Goal: Information Seeking & Learning: Learn about a topic

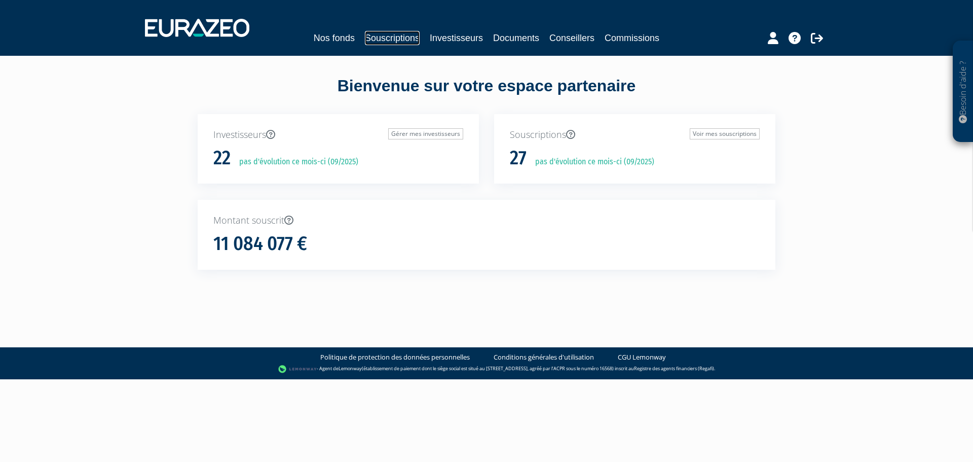
click at [401, 36] on link "Souscriptions" at bounding box center [392, 38] width 55 height 14
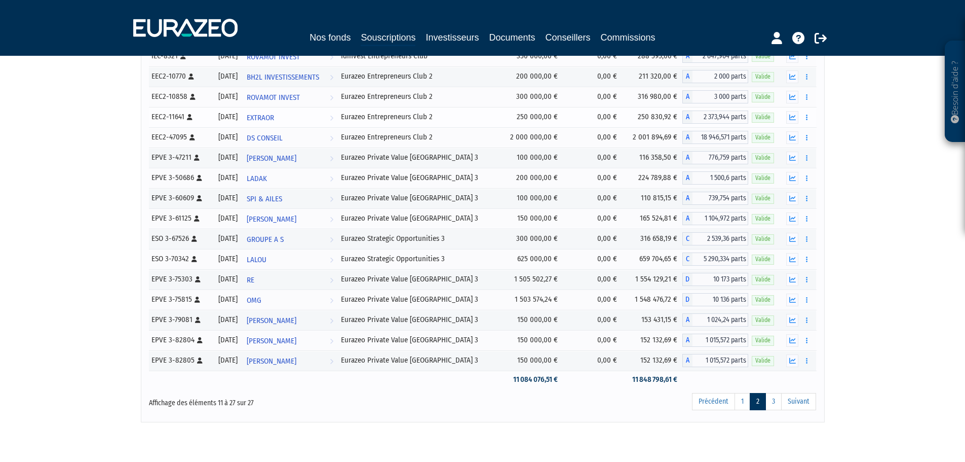
scroll to position [169, 0]
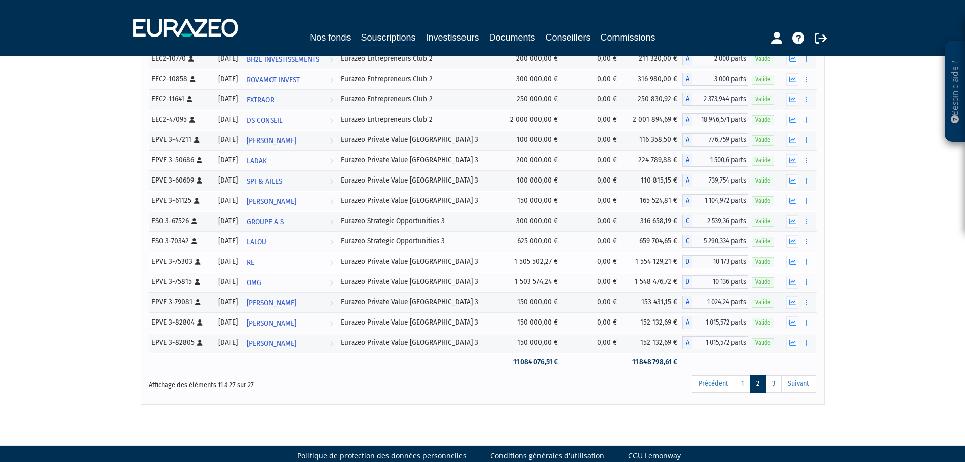
drag, startPoint x: 191, startPoint y: 261, endPoint x: 151, endPoint y: 261, distance: 39.5
click at [152, 261] on div "EPVE 3-75303 [Français] Personne physique" at bounding box center [181, 261] width 58 height 11
copy div "EPVE 3-75303"
click at [276, 263] on link "RE Voir l'investisseur" at bounding box center [290, 261] width 95 height 20
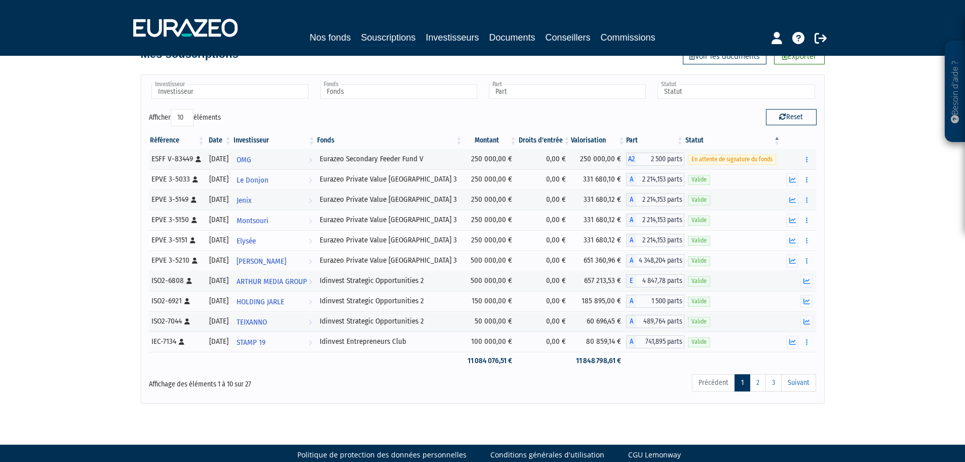
scroll to position [44, 0]
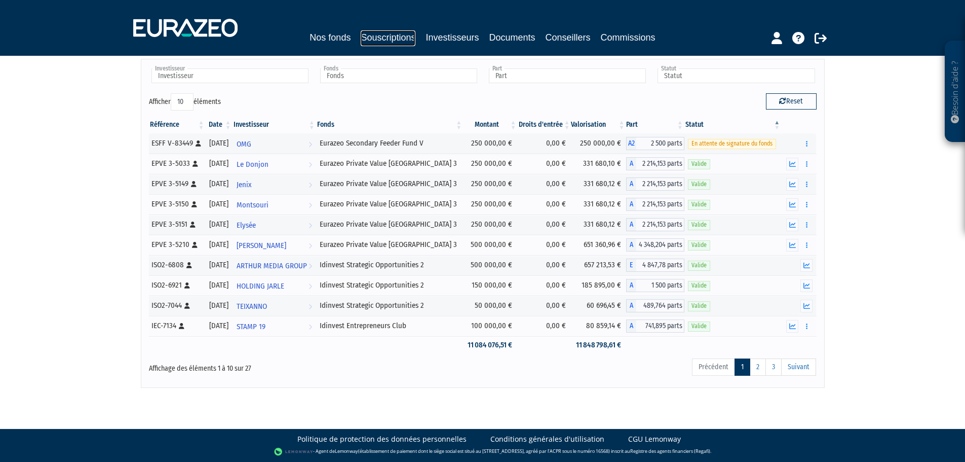
click at [380, 36] on link "Souscriptions" at bounding box center [388, 38] width 55 height 16
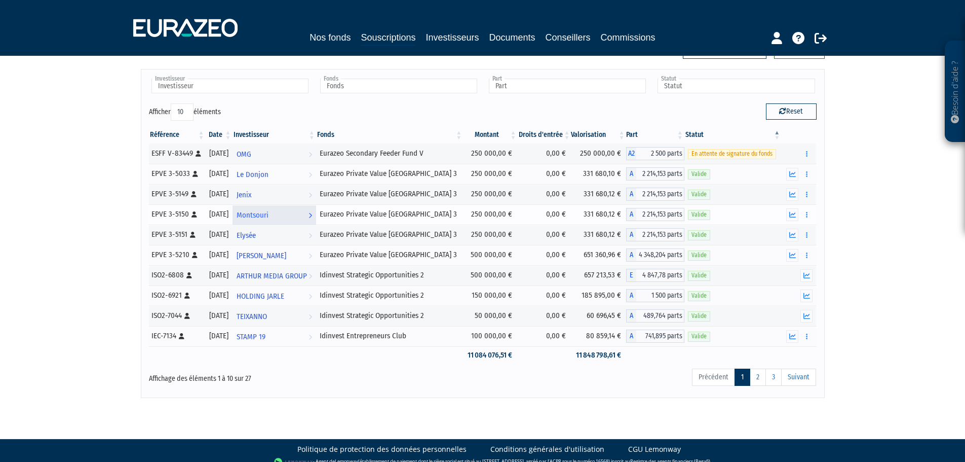
scroll to position [44, 0]
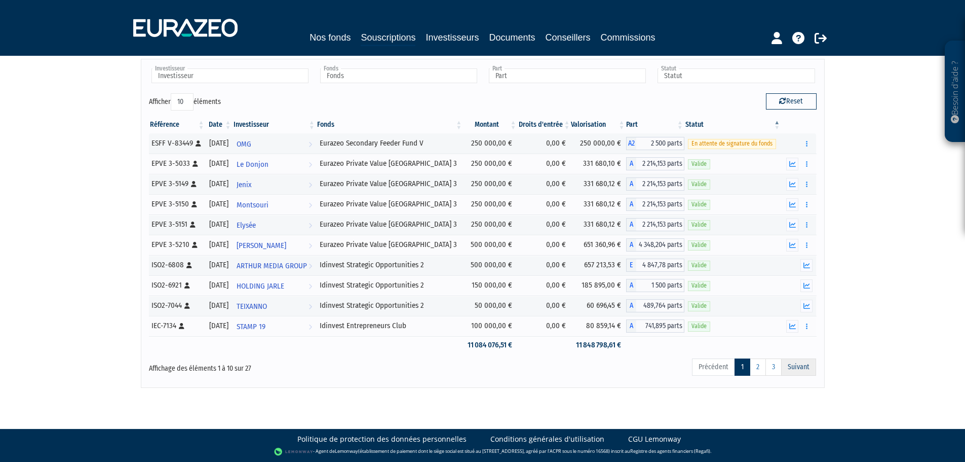
click at [790, 365] on link "Suivant" at bounding box center [799, 366] width 35 height 17
click at [759, 371] on link "2" at bounding box center [758, 366] width 16 height 17
click at [759, 366] on link "2" at bounding box center [758, 366] width 16 height 17
click at [333, 40] on link "Nos fonds" at bounding box center [330, 37] width 41 height 14
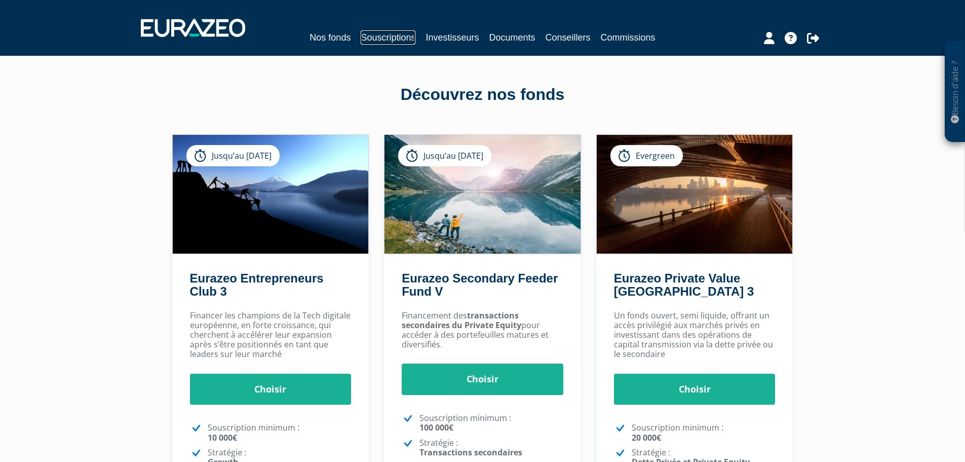
click at [385, 36] on link "Souscriptions" at bounding box center [388, 37] width 55 height 14
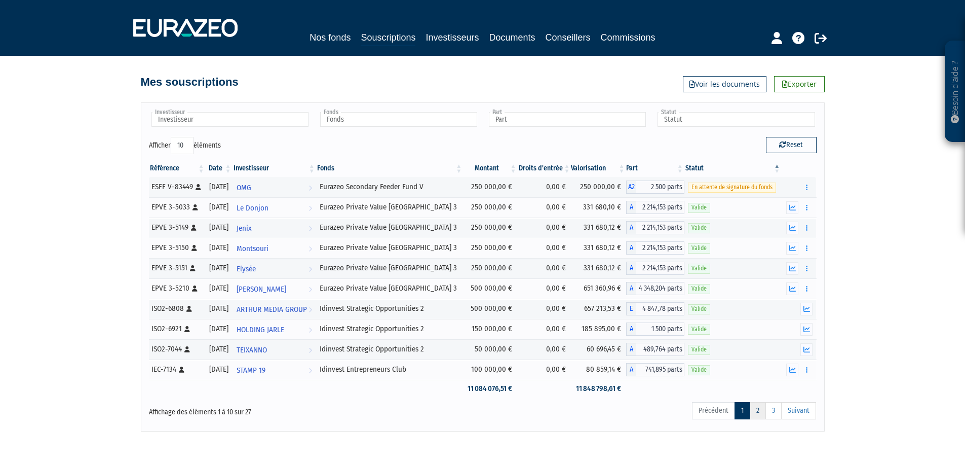
click at [760, 410] on link "2" at bounding box center [758, 410] width 16 height 17
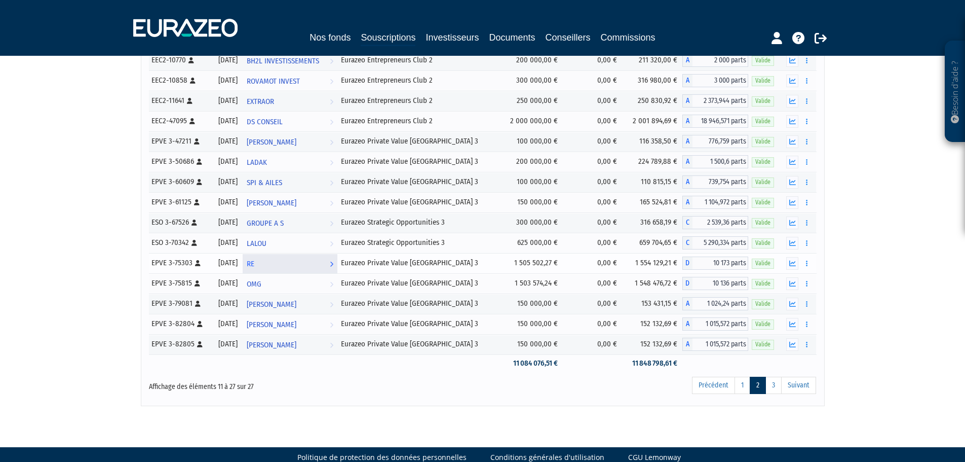
click at [328, 262] on link "RE Voir l'investisseur" at bounding box center [290, 263] width 95 height 20
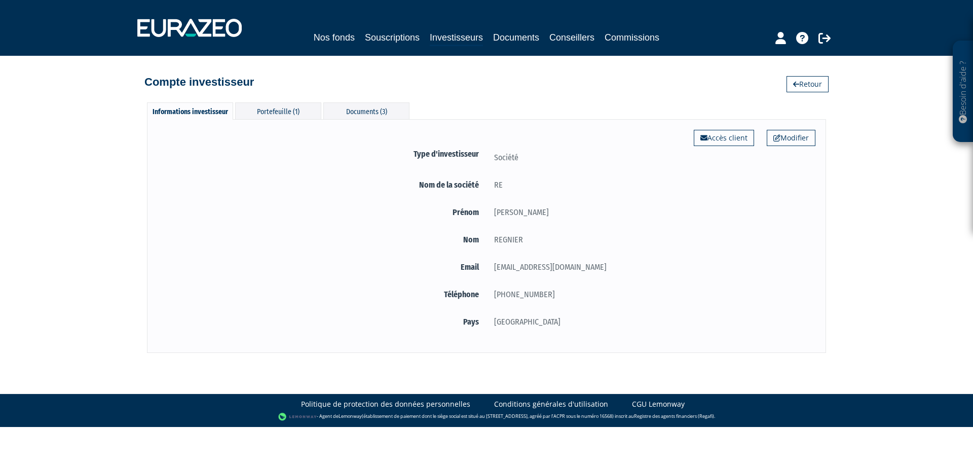
drag, startPoint x: 502, startPoint y: 187, endPoint x: 454, endPoint y: 185, distance: 47.7
click at [454, 185] on div "Nom de la société RE" at bounding box center [487, 186] width 658 height 17
copy div "société RE"
click at [445, 42] on link "Investisseurs" at bounding box center [456, 38] width 53 height 16
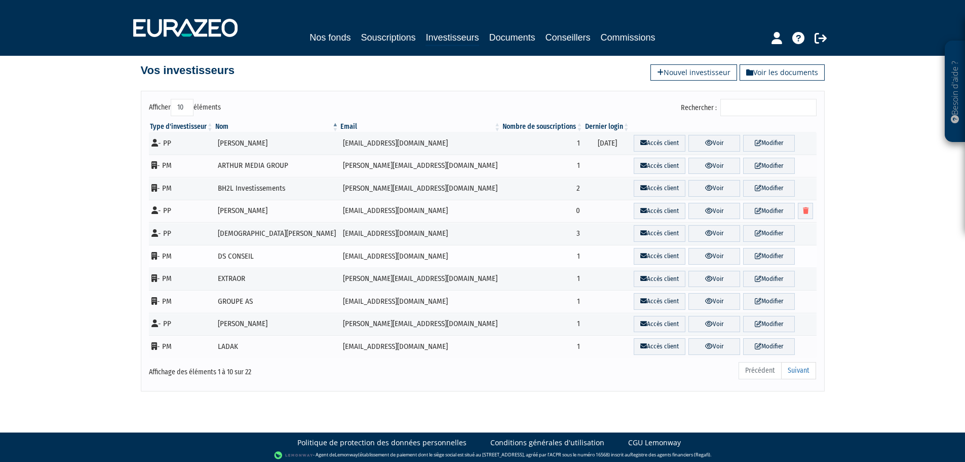
scroll to position [15, 0]
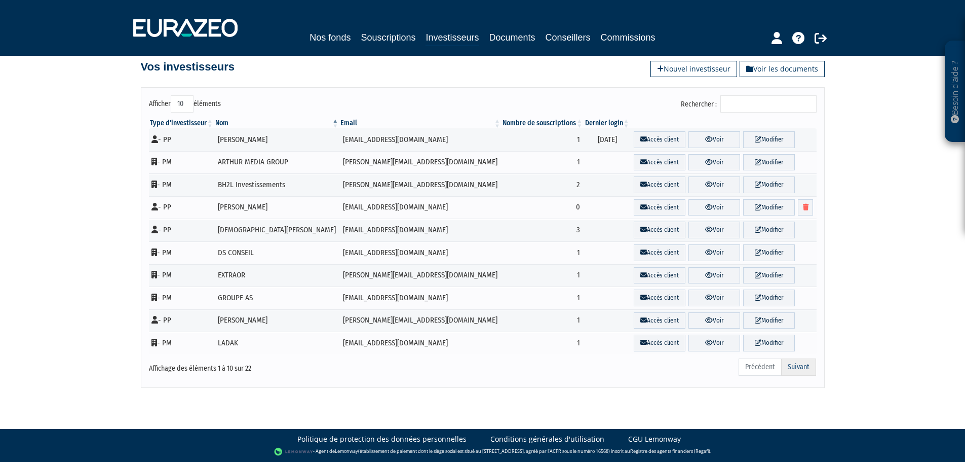
click at [800, 368] on link "Suivant" at bounding box center [799, 366] width 35 height 17
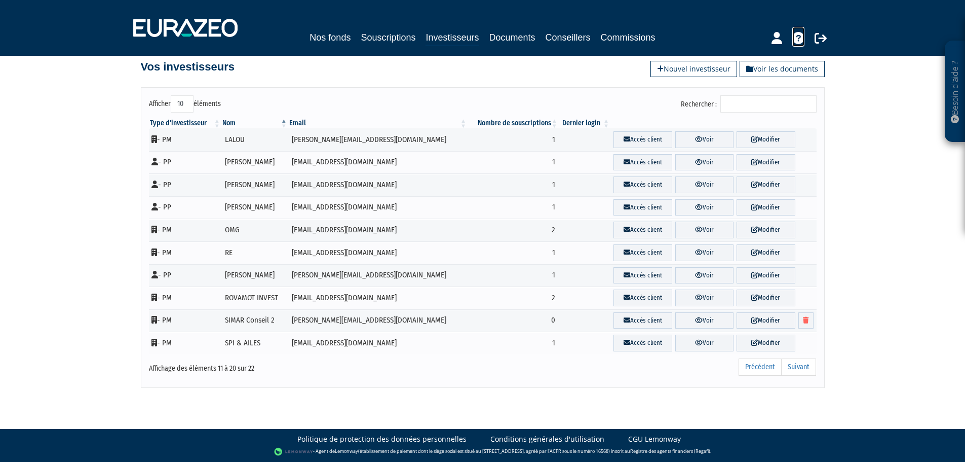
click at [793, 42] on icon at bounding box center [799, 38] width 12 height 12
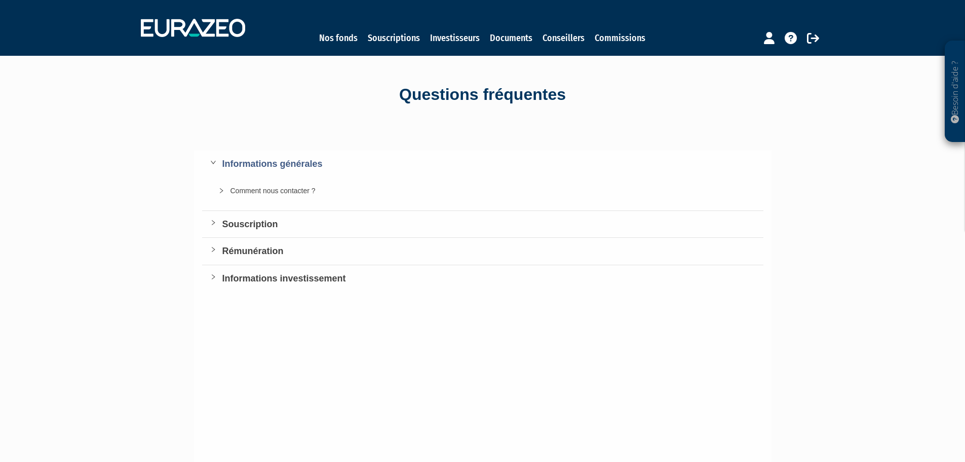
click at [263, 189] on div "Comment nous contacter ?" at bounding box center [489, 190] width 517 height 11
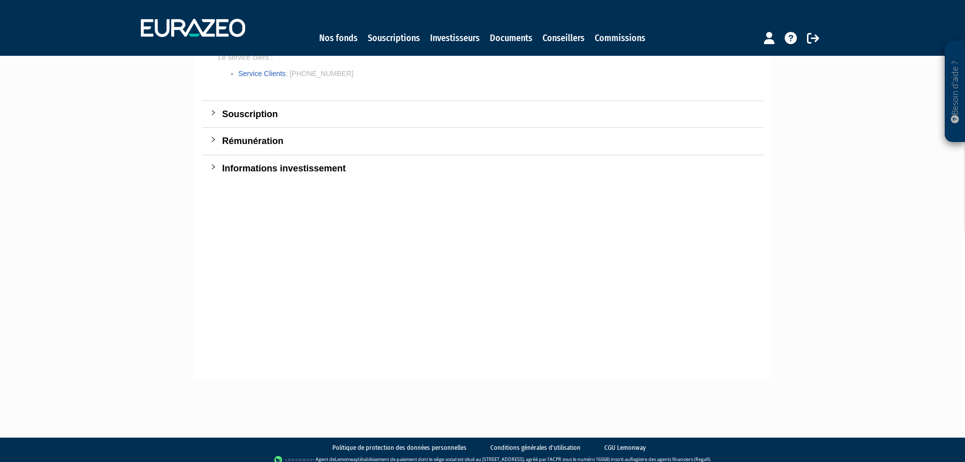
scroll to position [242, 0]
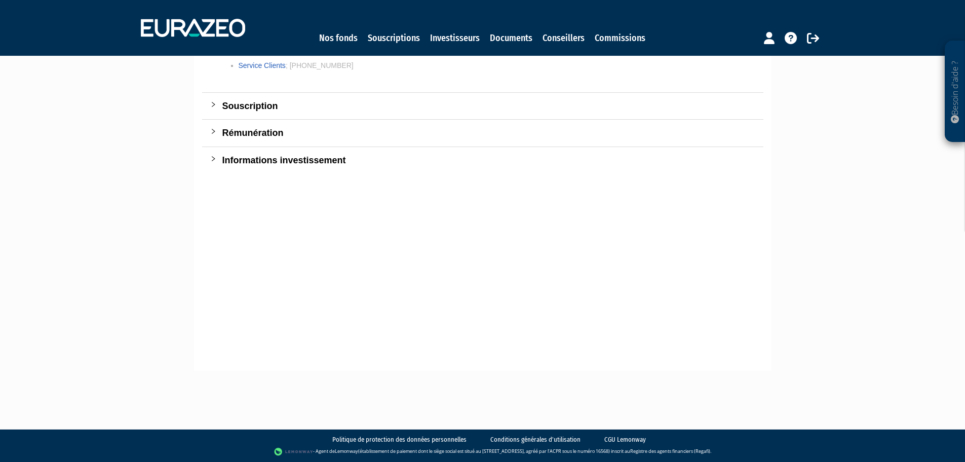
click at [213, 157] on icon "collapsed" at bounding box center [213, 159] width 6 height 6
click at [214, 134] on icon "collapsed" at bounding box center [213, 131] width 6 height 6
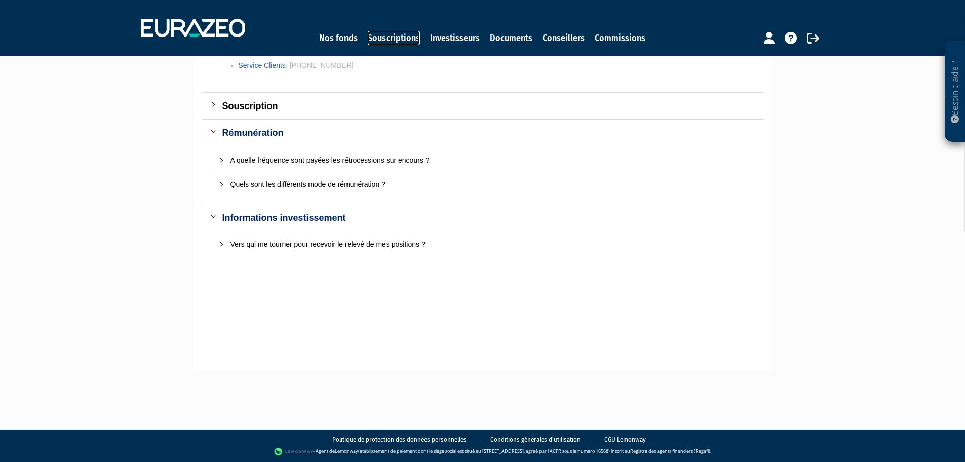
click at [389, 36] on link "Souscriptions" at bounding box center [394, 38] width 52 height 14
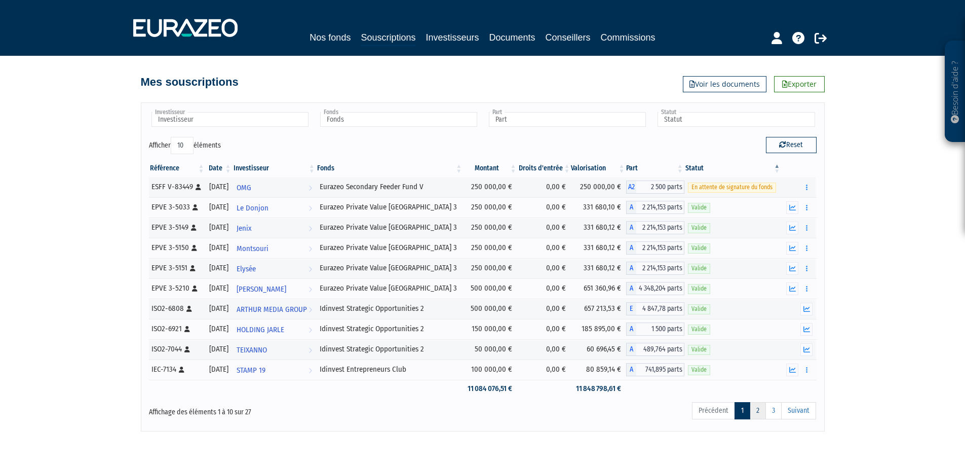
click at [761, 411] on link "2" at bounding box center [758, 410] width 16 height 17
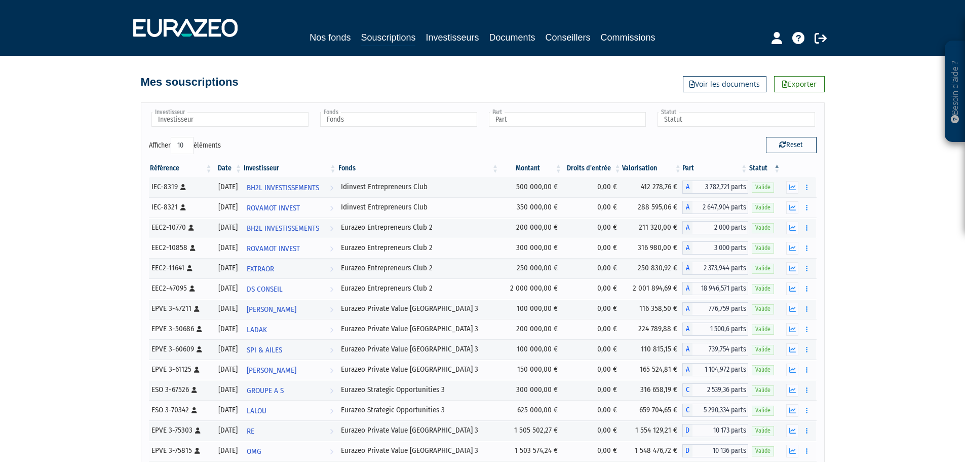
scroll to position [167, 0]
